Goal: Information Seeking & Learning: Find specific fact

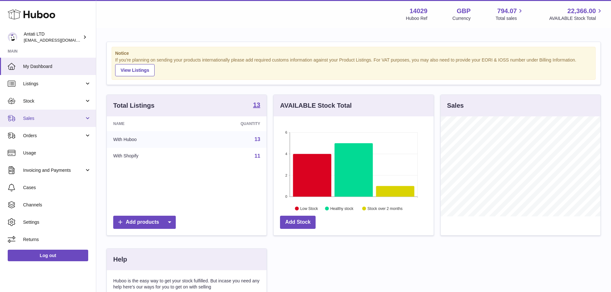
scroll to position [100, 160]
click at [28, 116] on span "Sales" at bounding box center [53, 119] width 61 height 6
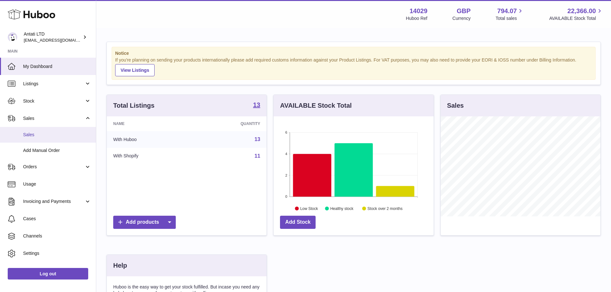
click at [44, 129] on link "Sales" at bounding box center [48, 135] width 96 height 16
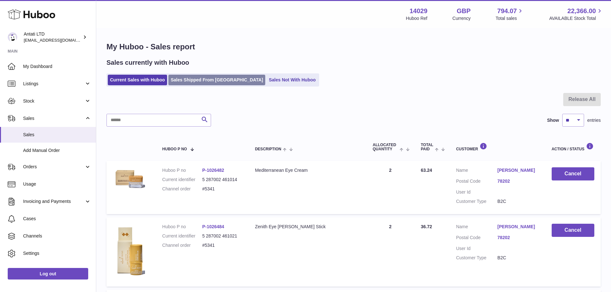
click at [210, 81] on link "Sales Shipped From [GEOGRAPHIC_DATA]" at bounding box center [217, 80] width 97 height 11
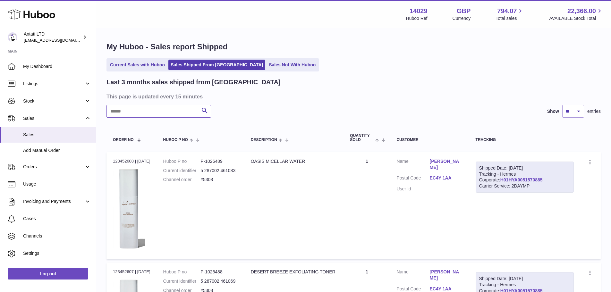
click at [183, 109] on input "text" at bounding box center [159, 111] width 105 height 13
paste input "*****"
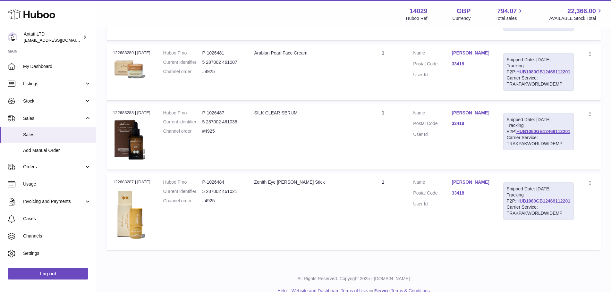
scroll to position [128, 0]
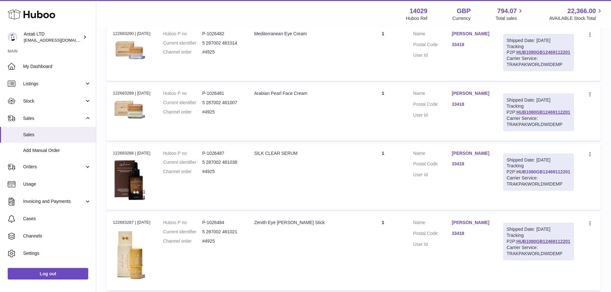
type input "*****"
click at [539, 175] on link "HUB1080GB12469112201" at bounding box center [544, 171] width 54 height 5
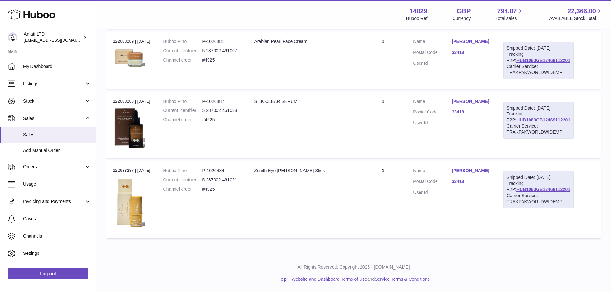
scroll to position [192, 0]
click at [220, 168] on dd "P-1026484" at bounding box center [222, 171] width 39 height 6
copy dd "1026484"
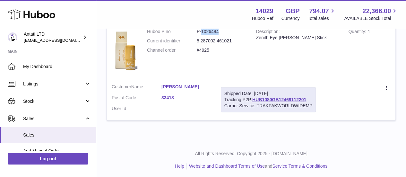
scroll to position [385, 0]
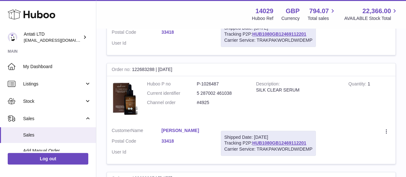
scroll to position [279, 0]
click at [209, 81] on dd "P-1026487" at bounding box center [222, 84] width 50 height 6
copy dd "1026487"
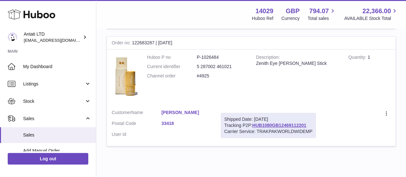
scroll to position [414, 0]
click at [212, 57] on dd "P-1026484" at bounding box center [222, 58] width 50 height 6
copy dd "1026484"
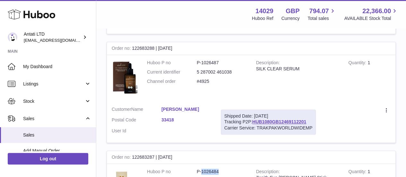
scroll to position [300, 0]
click at [204, 61] on dd "P-1026487" at bounding box center [222, 63] width 50 height 6
copy dd "1026487"
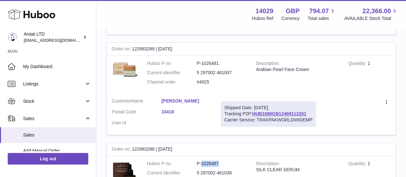
scroll to position [193, 0]
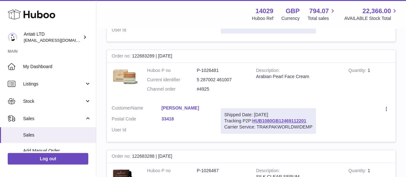
click at [209, 70] on dd "P-1026481" at bounding box center [222, 70] width 50 height 6
copy dd "1026481"
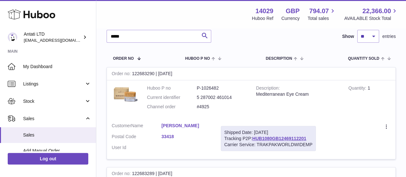
scroll to position [71, 0]
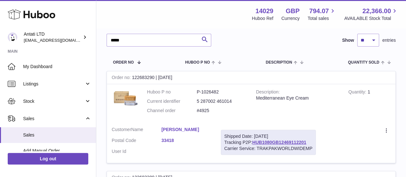
click at [208, 89] on dd "P-1026482" at bounding box center [222, 92] width 50 height 6
copy dd "1026482"
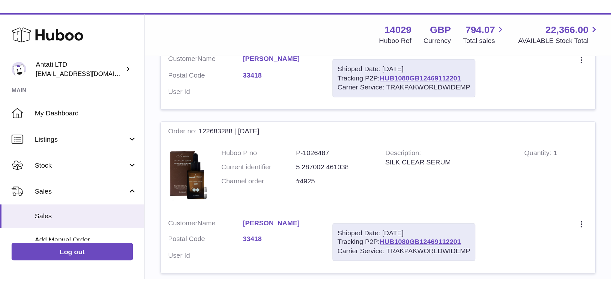
scroll to position [192, 0]
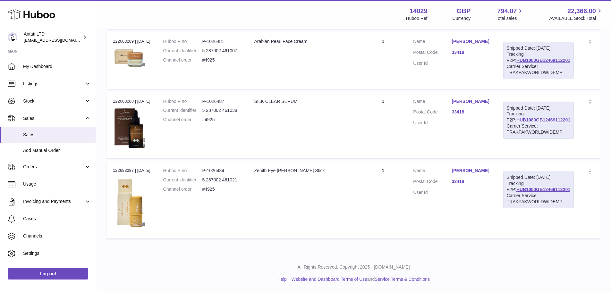
click at [128, 99] on div "Order no 122683288 | [DATE]" at bounding box center [132, 102] width 38 height 6
copy div "122683288"
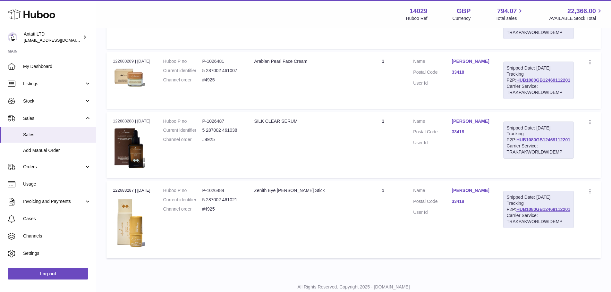
click at [308, 164] on td "Description SILK CLEAR SERUM" at bounding box center [304, 145] width 112 height 66
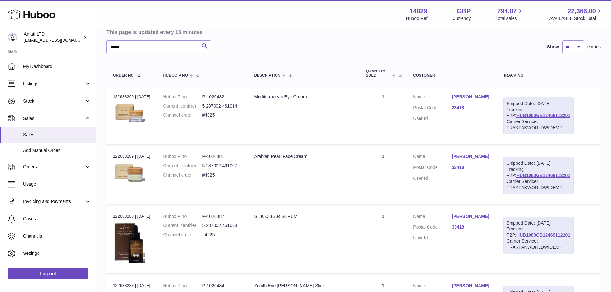
scroll to position [96, 0]
